Goal: Download file/media

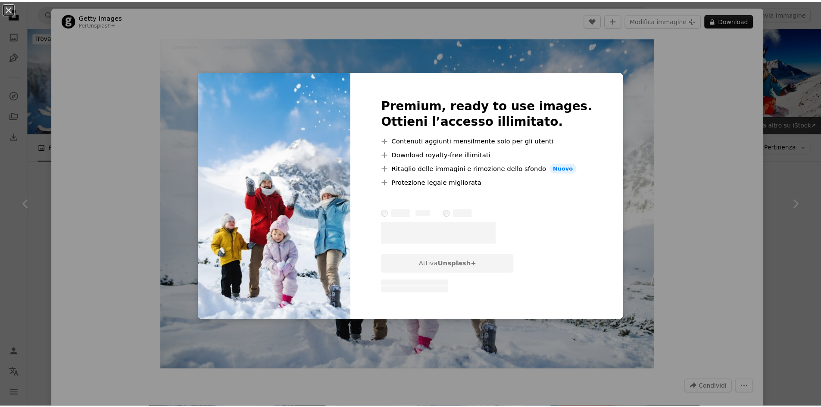
scroll to position [172, 0]
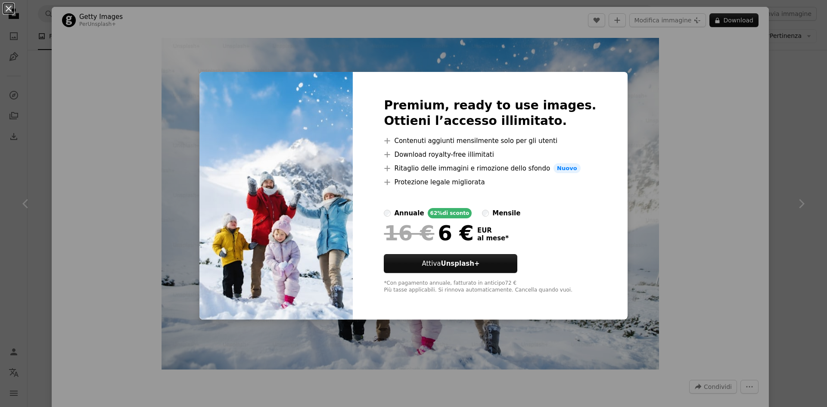
click at [684, 314] on div "An X shape Premium, ready to use images. Ottieni l’accesso illimitato. A plus s…" at bounding box center [413, 203] width 827 height 407
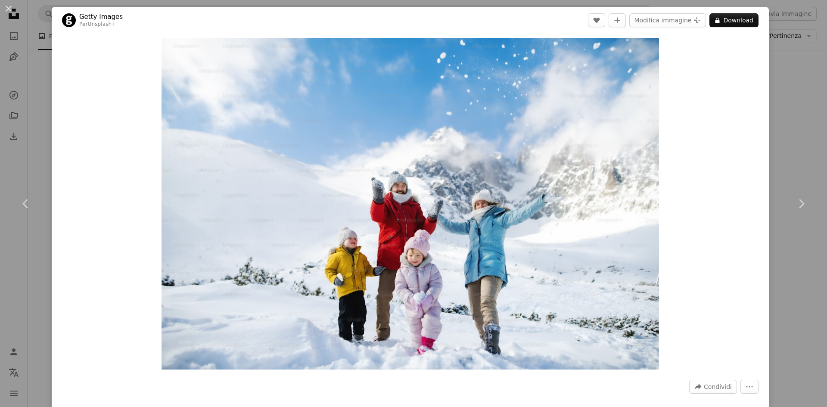
click at [7, 10] on button "An X shape" at bounding box center [8, 8] width 10 height 10
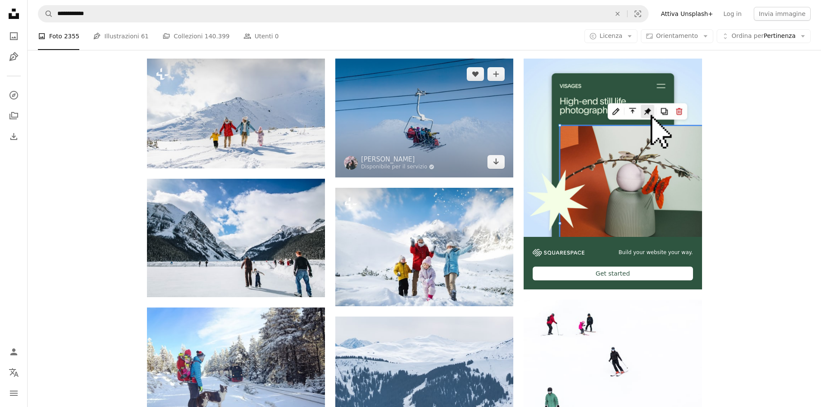
scroll to position [86, 0]
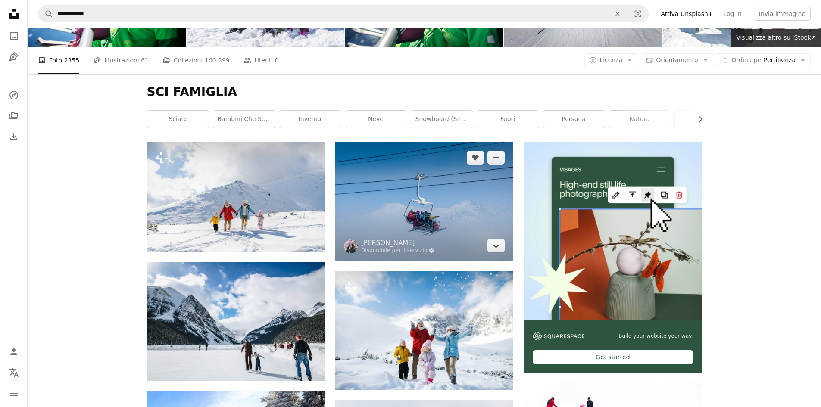
click at [437, 208] on img at bounding box center [424, 201] width 178 height 118
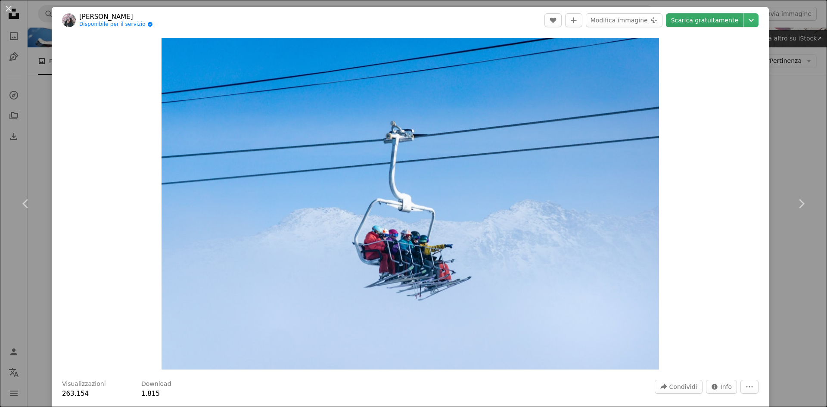
click at [712, 22] on link "Scarica gratuitamente" at bounding box center [705, 20] width 78 height 14
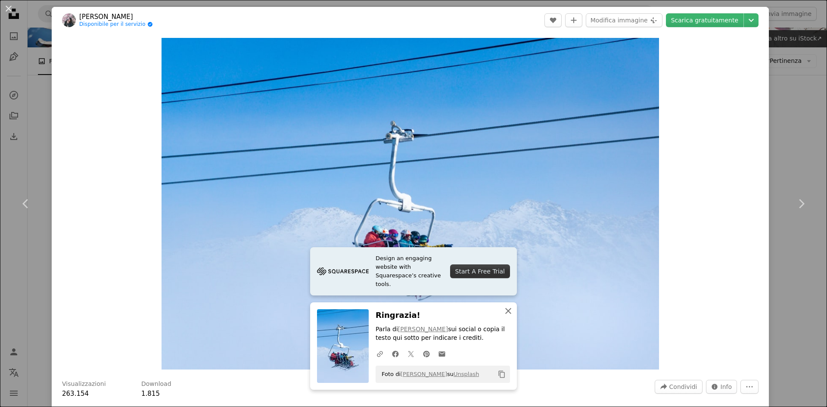
click at [504, 313] on icon "An X shape" at bounding box center [508, 311] width 10 height 10
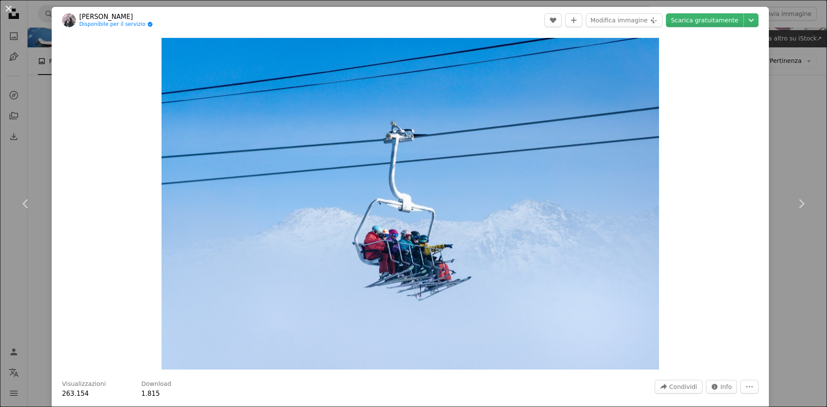
click at [14, 10] on button "An X shape" at bounding box center [8, 8] width 10 height 10
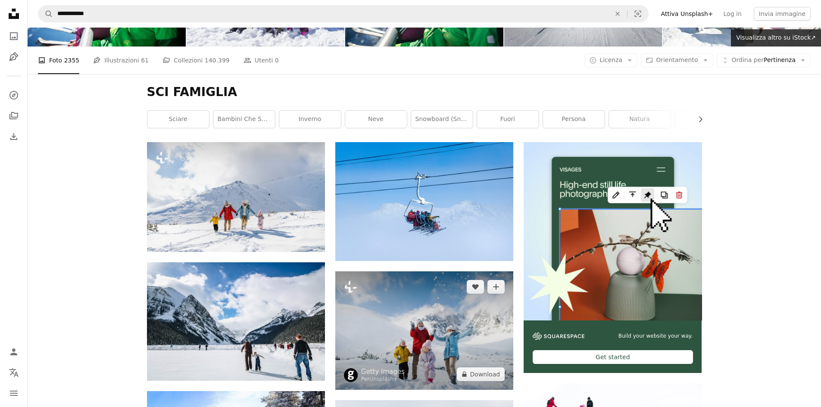
click at [367, 328] on img at bounding box center [424, 330] width 178 height 118
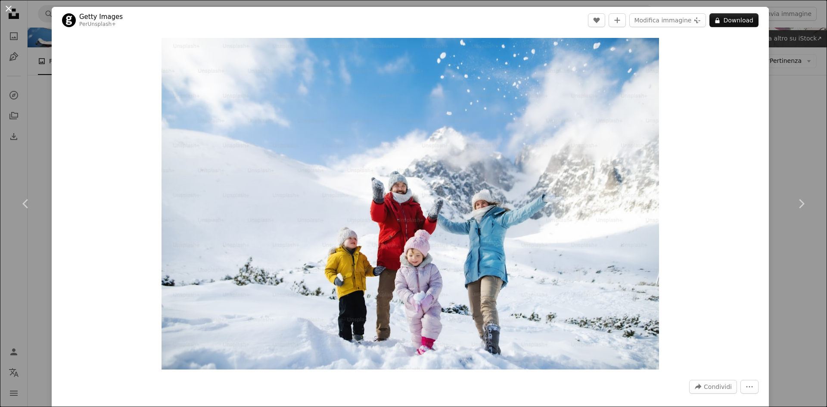
click at [9, 9] on button "An X shape" at bounding box center [8, 8] width 10 height 10
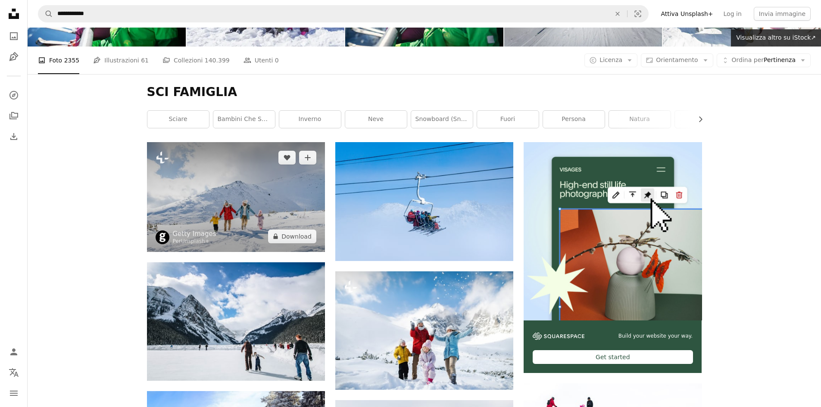
click at [226, 204] on img at bounding box center [236, 197] width 178 height 110
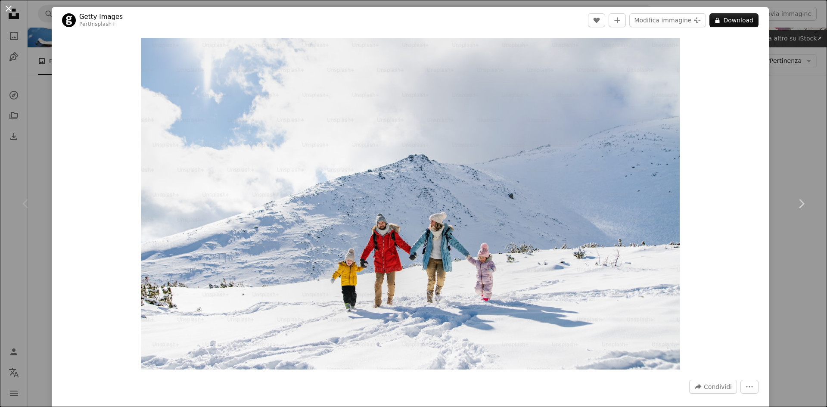
click at [7, 9] on button "An X shape" at bounding box center [8, 8] width 10 height 10
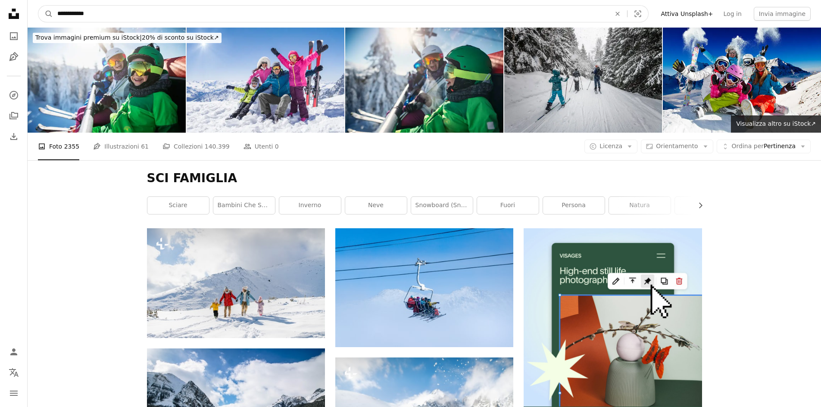
drag, startPoint x: 78, startPoint y: 16, endPoint x: 66, endPoint y: 14, distance: 11.9
click at [66, 14] on input "**********" at bounding box center [330, 14] width 555 height 16
type input "**********"
click button "A magnifying glass" at bounding box center [45, 14] width 15 height 16
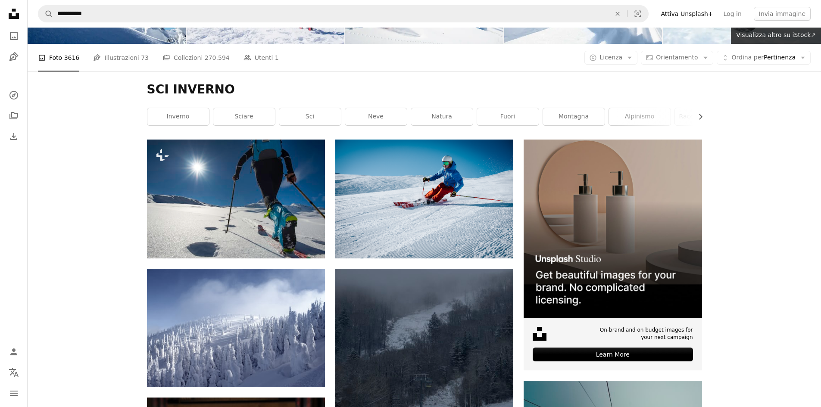
scroll to position [172, 0]
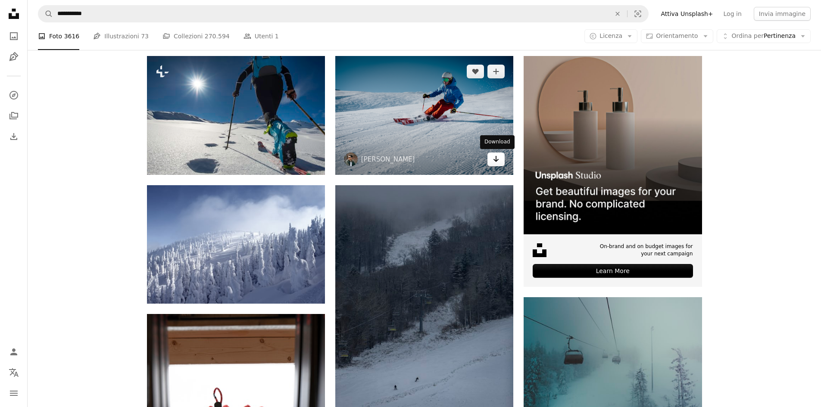
click at [497, 159] on icon "Arrow pointing down" at bounding box center [495, 159] width 7 height 10
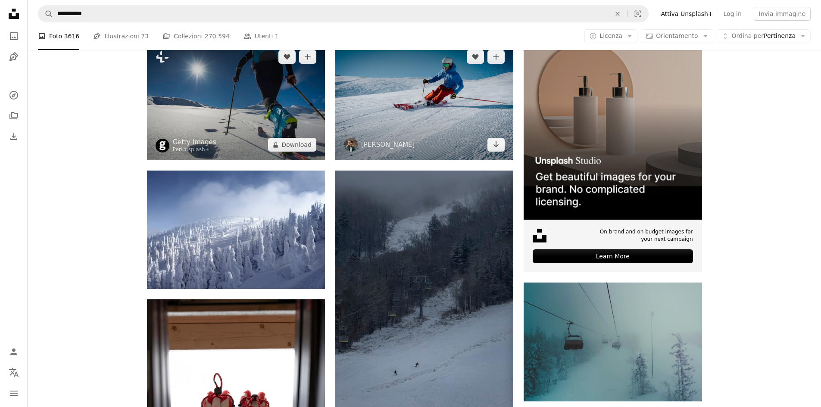
scroll to position [43, 0]
